Goal: Task Accomplishment & Management: Manage account settings

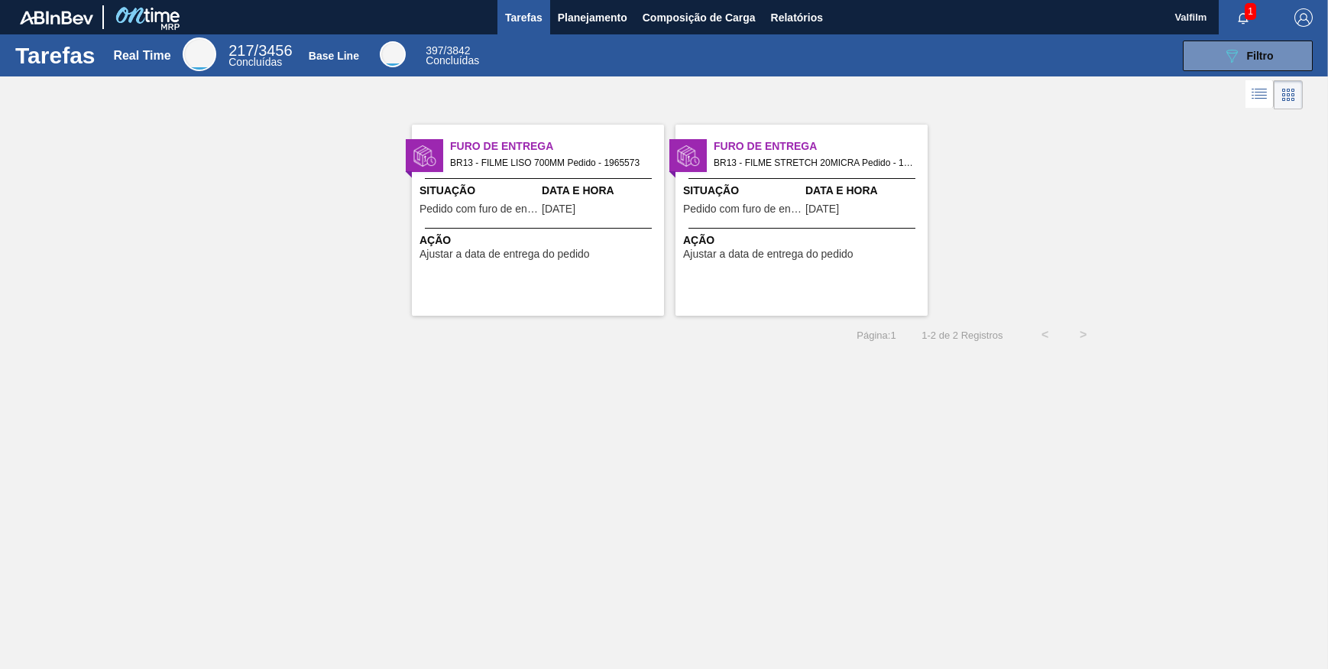
click at [521, 177] on div "Furo de Entrega BR13 - FILME LISO 700MM Pedido - 1965573 Situação Pedido com fu…" at bounding box center [538, 220] width 252 height 191
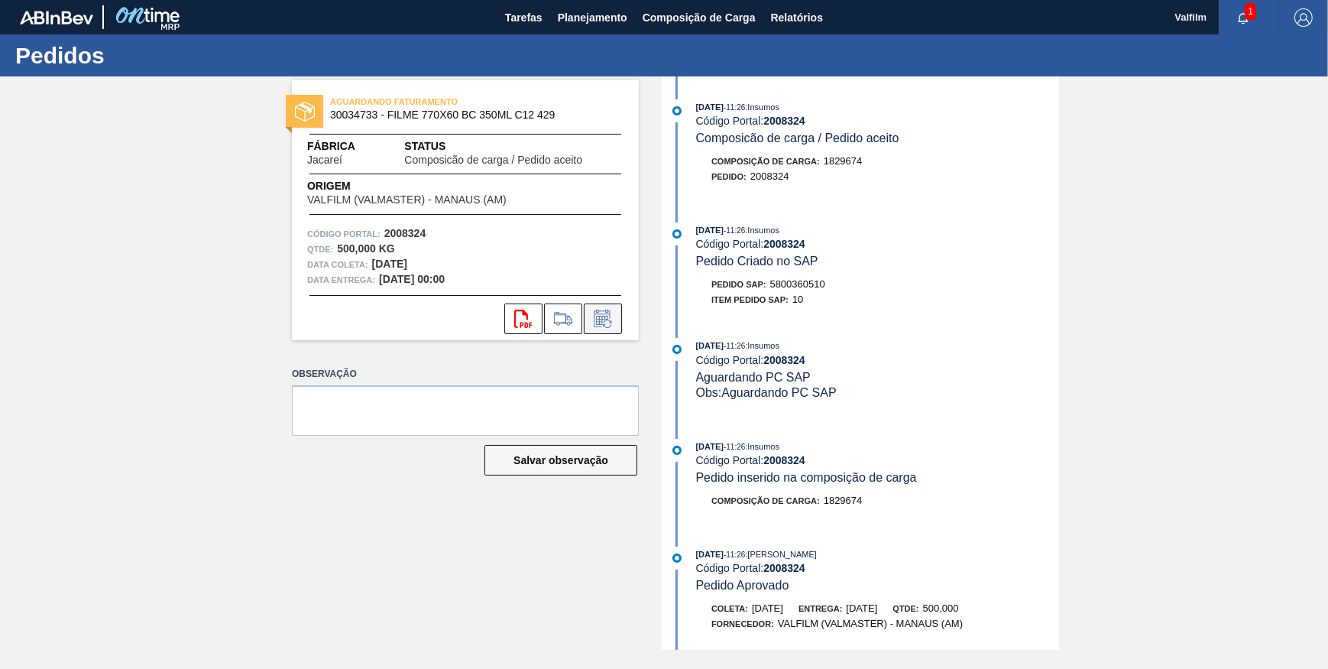
click at [606, 316] on icon at bounding box center [603, 318] width 24 height 18
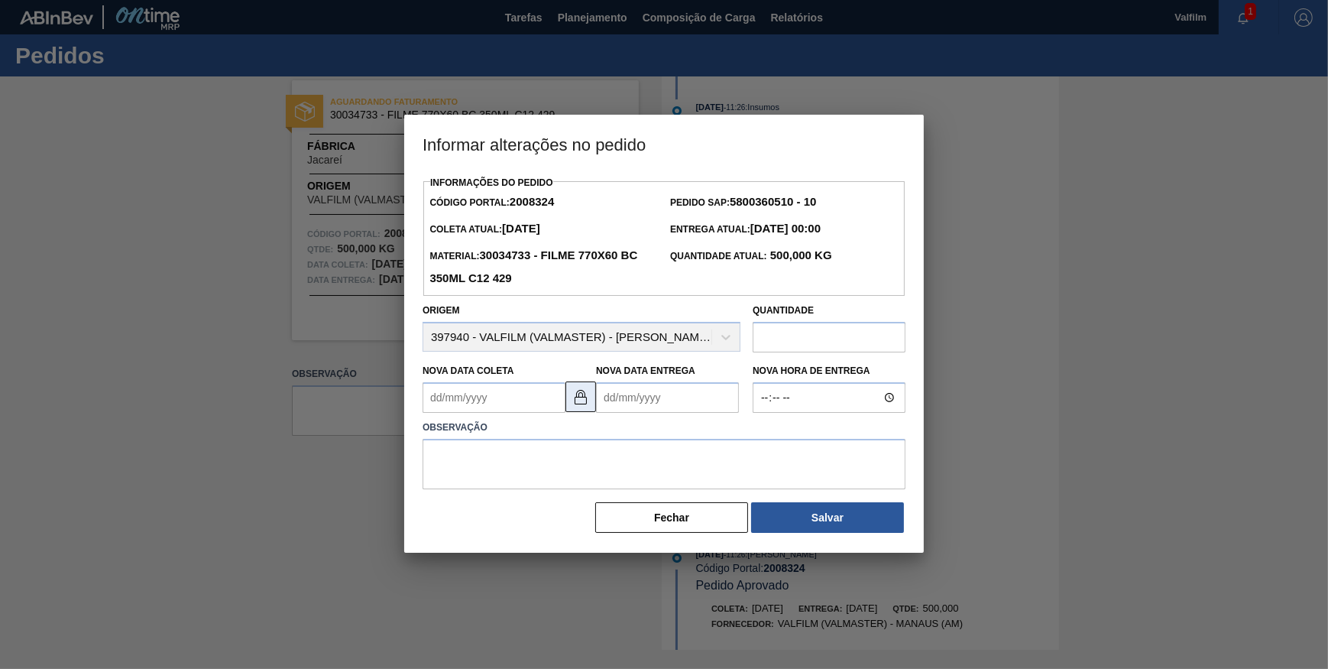
click at [588, 404] on img at bounding box center [581, 396] width 18 height 18
click at [503, 405] on Coleta2008324 "Nova Data Coleta" at bounding box center [494, 397] width 143 height 31
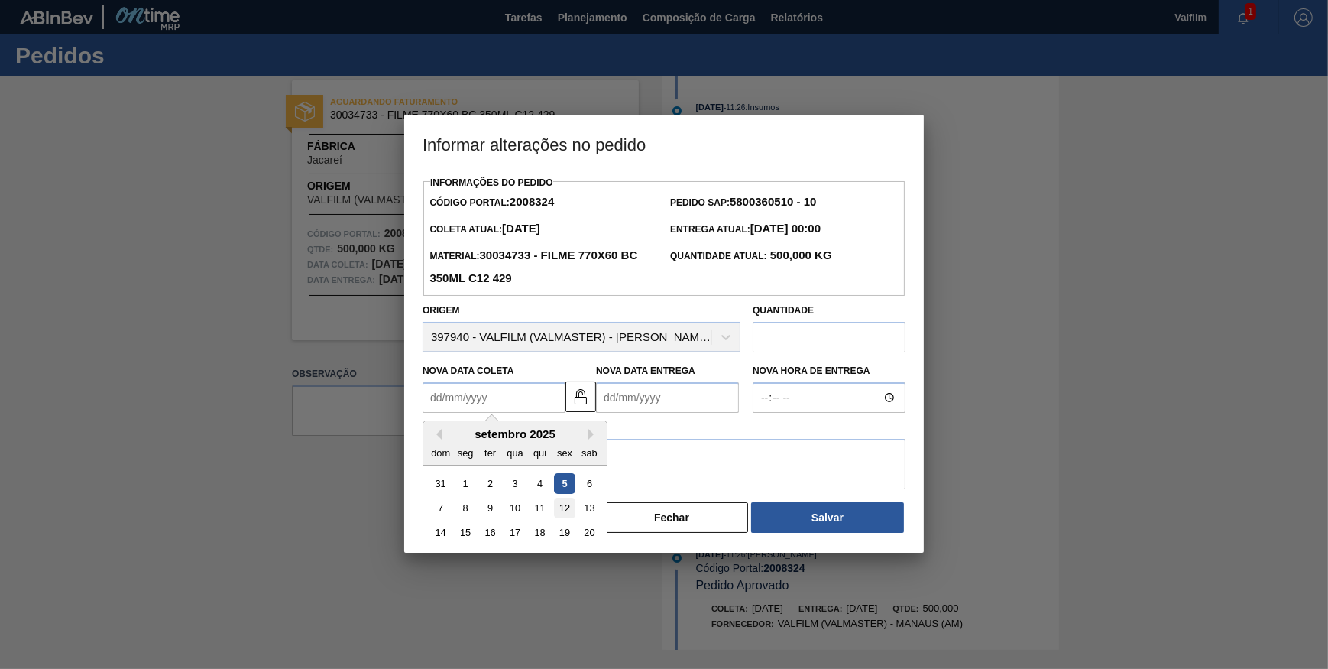
click at [565, 514] on div "12" at bounding box center [564, 507] width 21 height 21
type Coleta2008324 "12/09/2025"
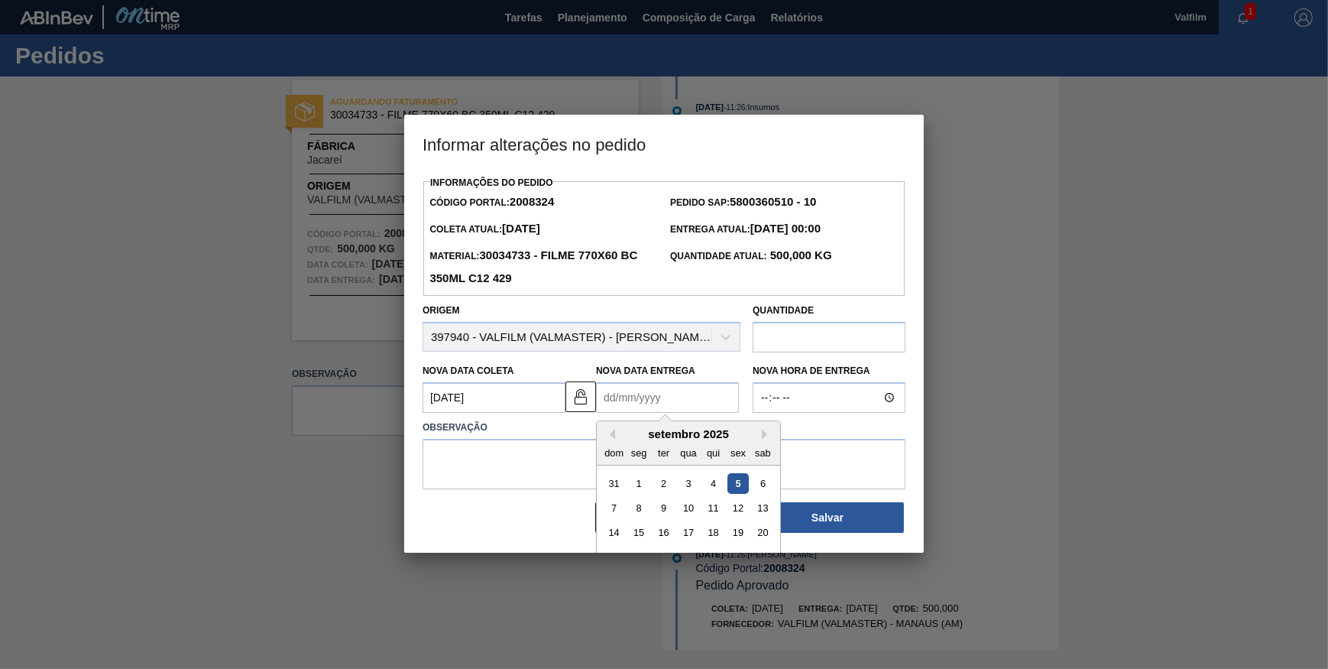
click at [689, 405] on Entrega2008324 "Nova Data Entrega" at bounding box center [667, 397] width 143 height 31
click at [763, 439] on button "Next Month" at bounding box center [767, 434] width 11 height 11
click at [730, 511] on div "10" at bounding box center [737, 507] width 21 height 21
type Entrega2008324 "10/10/2025"
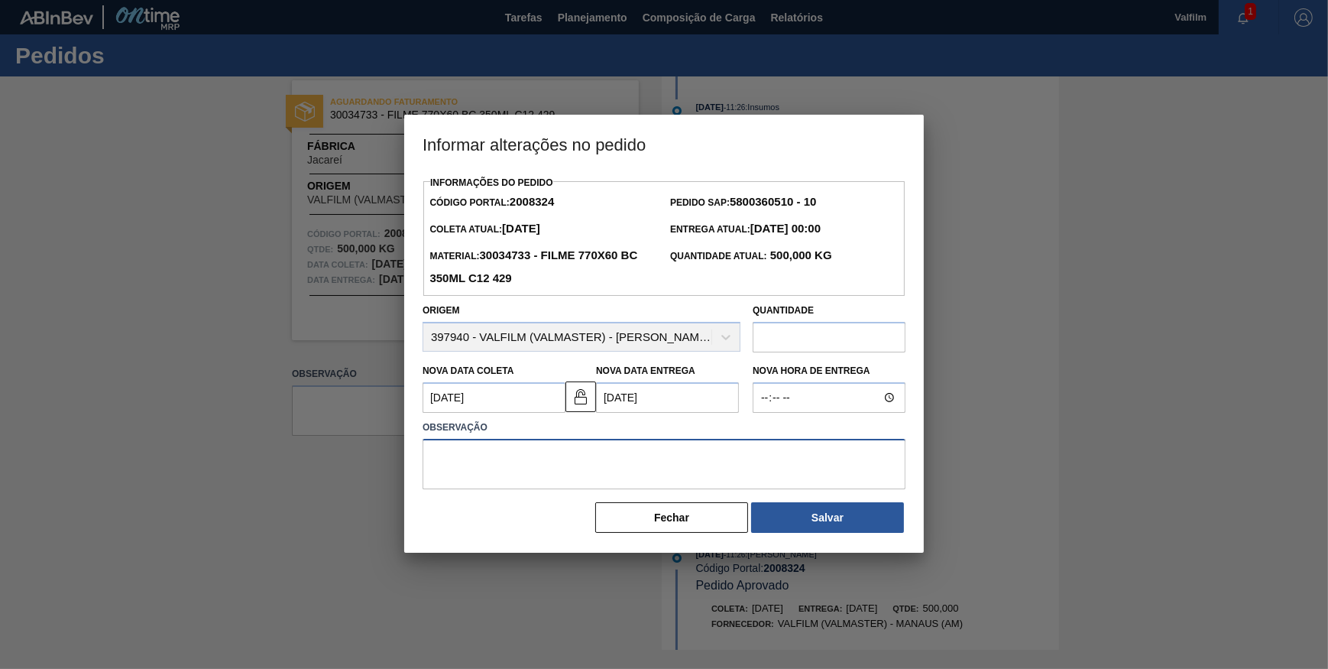
click at [695, 474] on textarea at bounding box center [664, 464] width 483 height 50
type textarea "a"
type textarea "AJUSTES DATA"
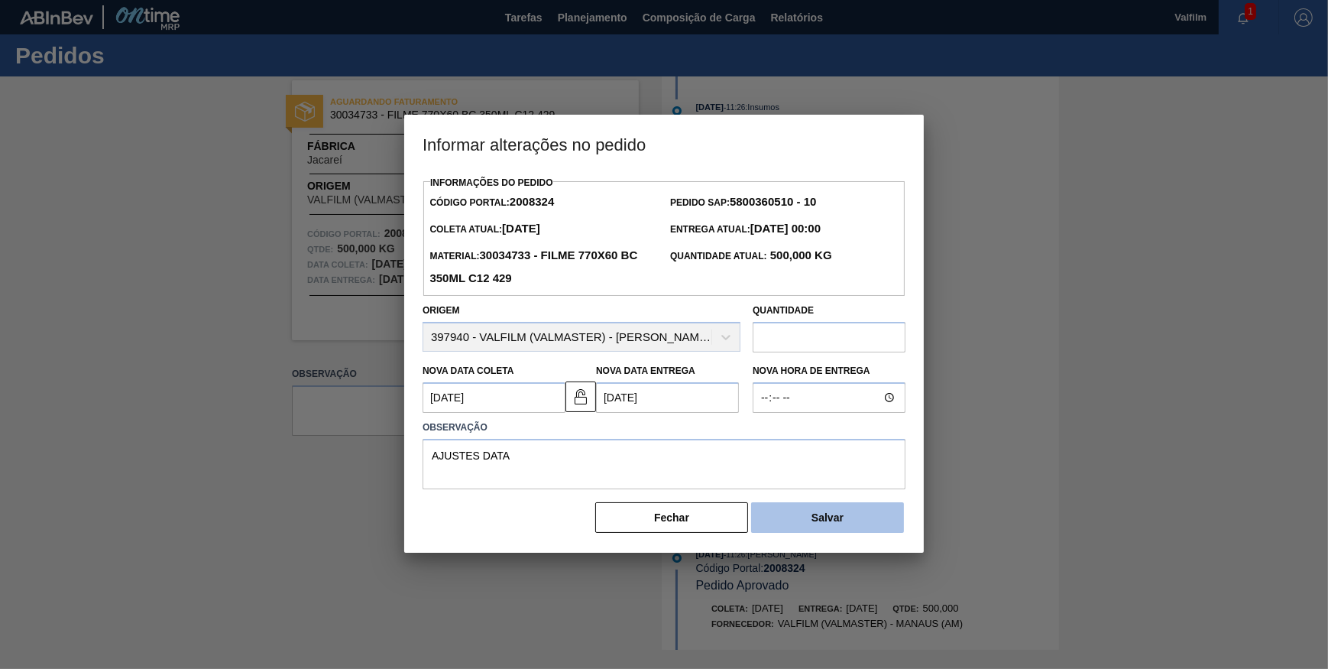
click at [822, 518] on button "Salvar" at bounding box center [827, 517] width 153 height 31
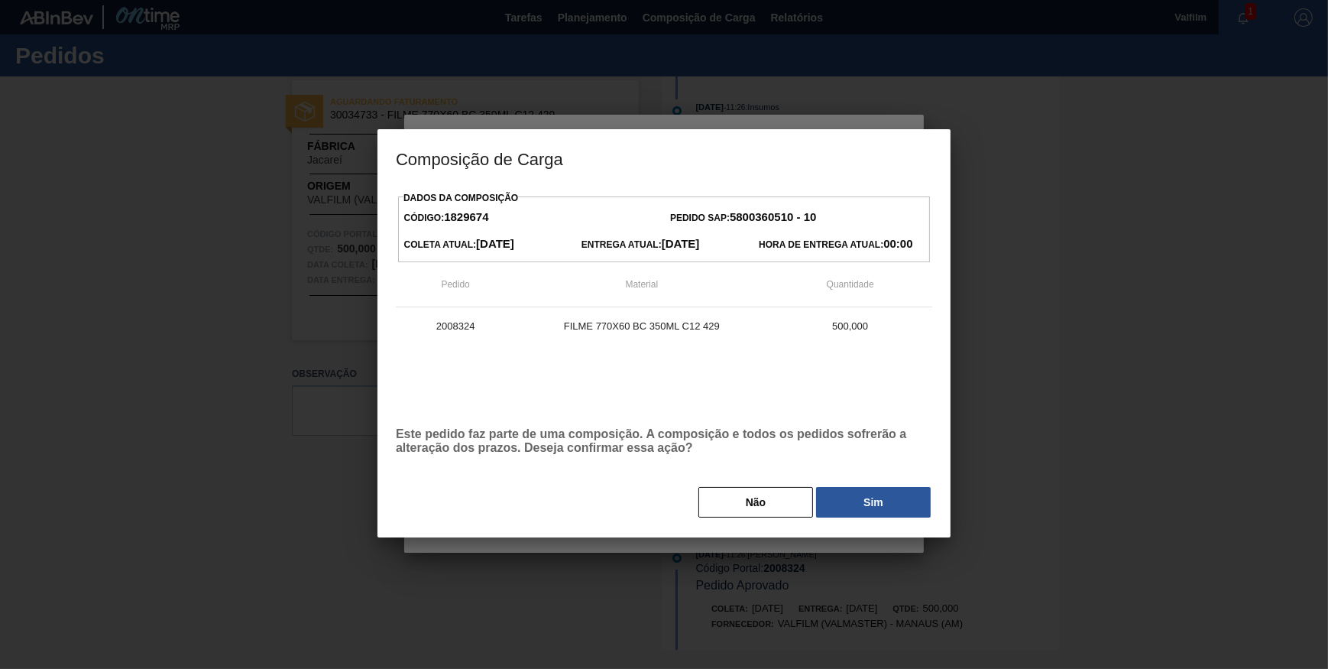
drag, startPoint x: 839, startPoint y: 512, endPoint x: 857, endPoint y: 500, distance: 22.0
click at [857, 500] on button "Sim" at bounding box center [873, 502] width 115 height 31
